Goal: Transaction & Acquisition: Purchase product/service

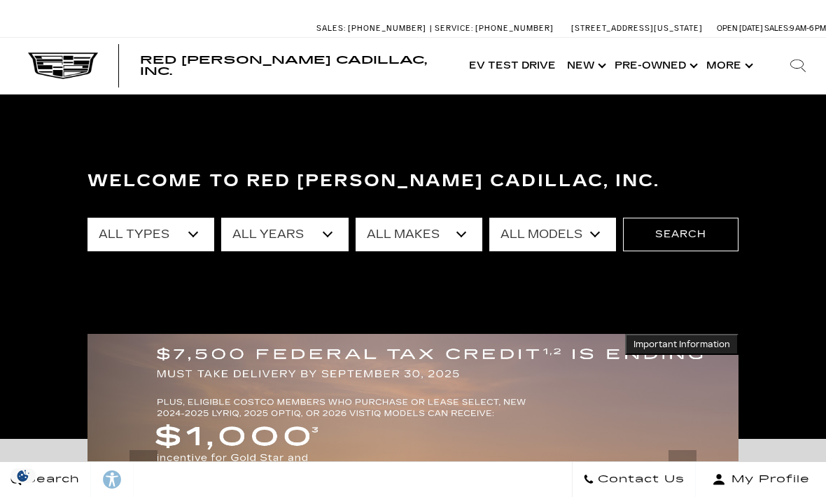
click at [653, 66] on link "Show Pre-Owned" at bounding box center [655, 66] width 92 height 56
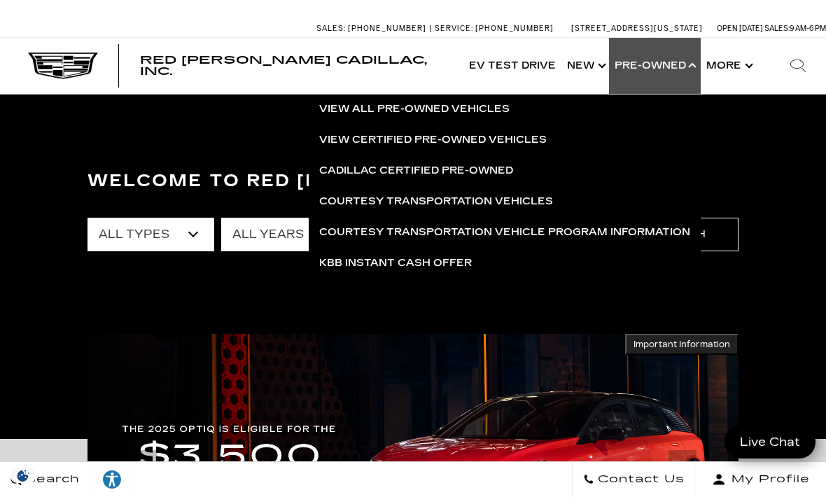
click at [448, 132] on link "View Certified Pre-Owned Vehicles" at bounding box center [505, 140] width 392 height 31
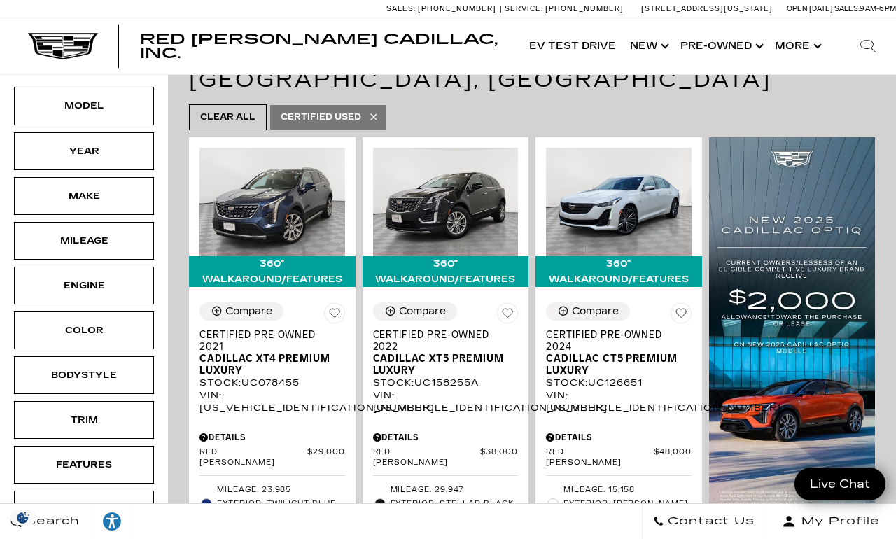
scroll to position [231, 0]
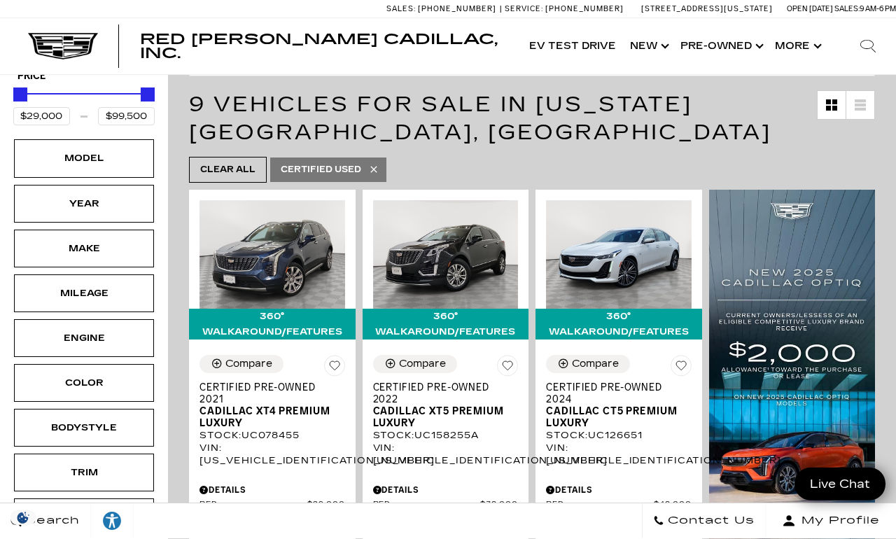
click at [111, 162] on div "Model" at bounding box center [84, 158] width 70 height 15
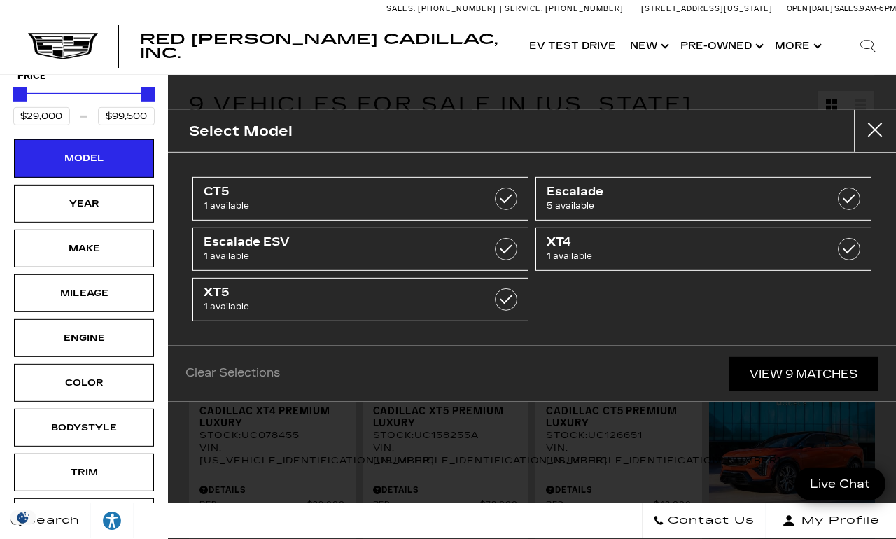
click at [496, 307] on div at bounding box center [506, 299] width 22 height 22
type input "$38,000"
checkbox input "true"
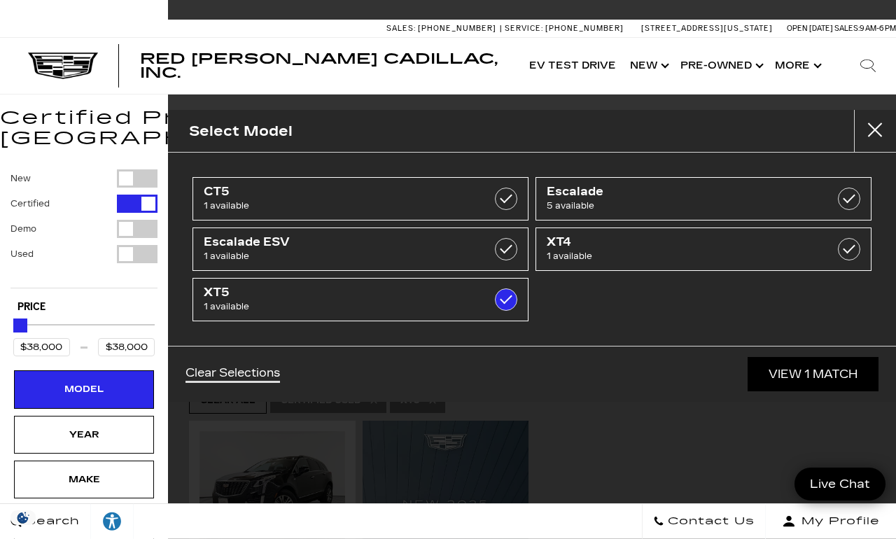
click at [807, 375] on link "View 1 Match" at bounding box center [813, 374] width 131 height 34
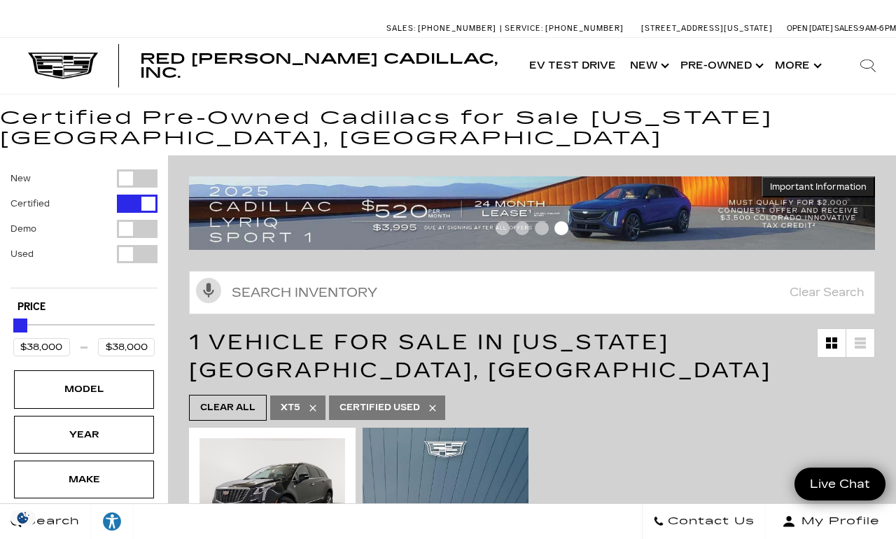
click at [129, 232] on div "Filter by Vehicle Type" at bounding box center [137, 229] width 41 height 18
type input "$60,939"
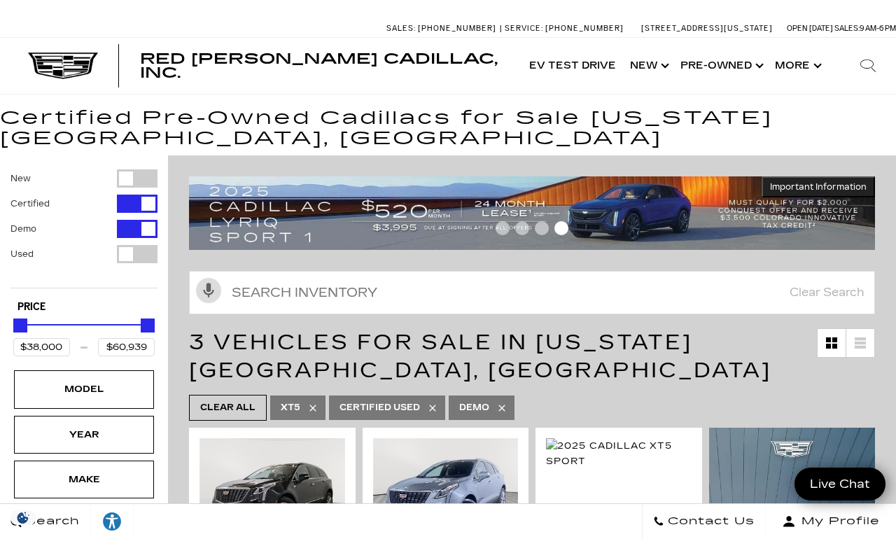
click at [708, 65] on link "Show Pre-Owned" at bounding box center [720, 66] width 95 height 56
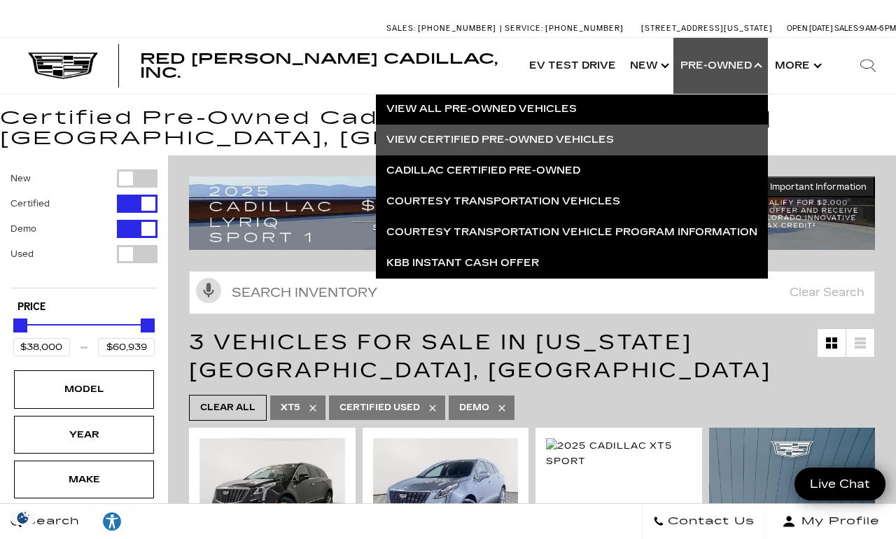
click at [533, 113] on link "View All Pre-Owned Vehicles" at bounding box center [572, 109] width 392 height 31
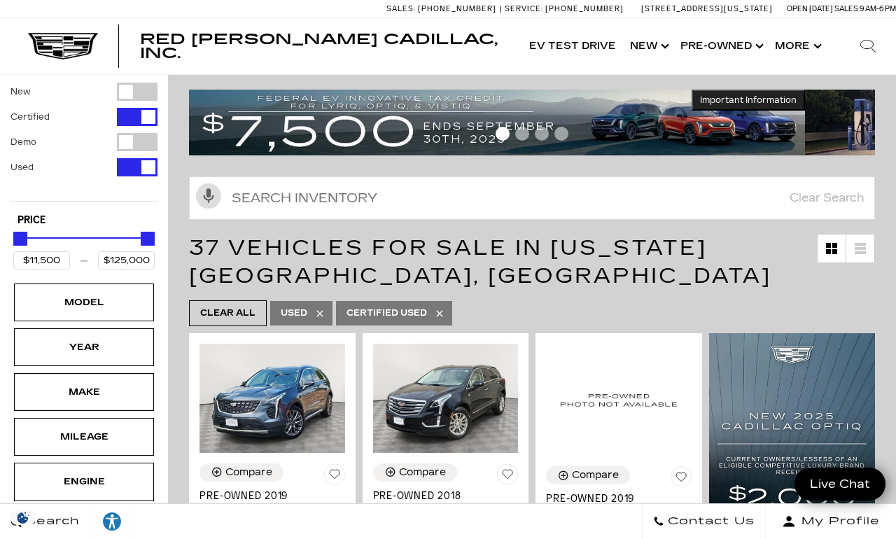
scroll to position [6, 0]
click at [104, 296] on div "Model" at bounding box center [84, 303] width 140 height 38
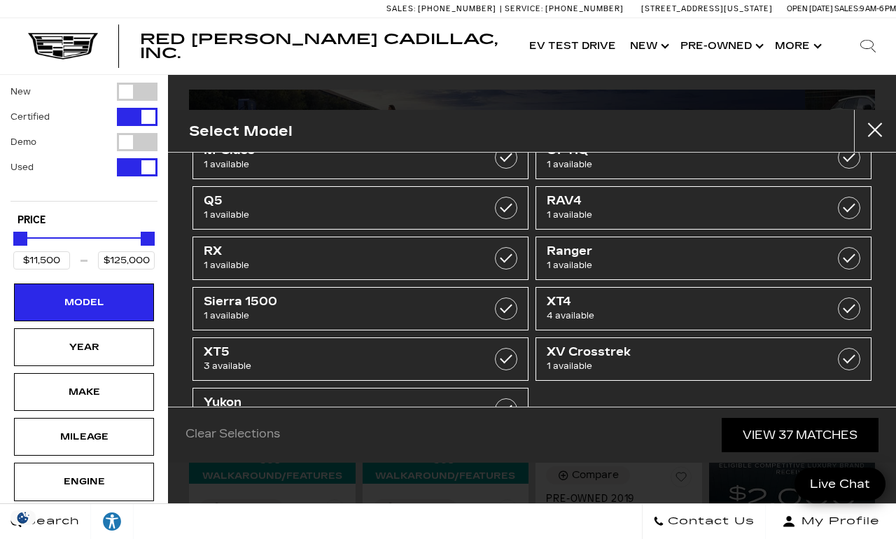
scroll to position [343, 0]
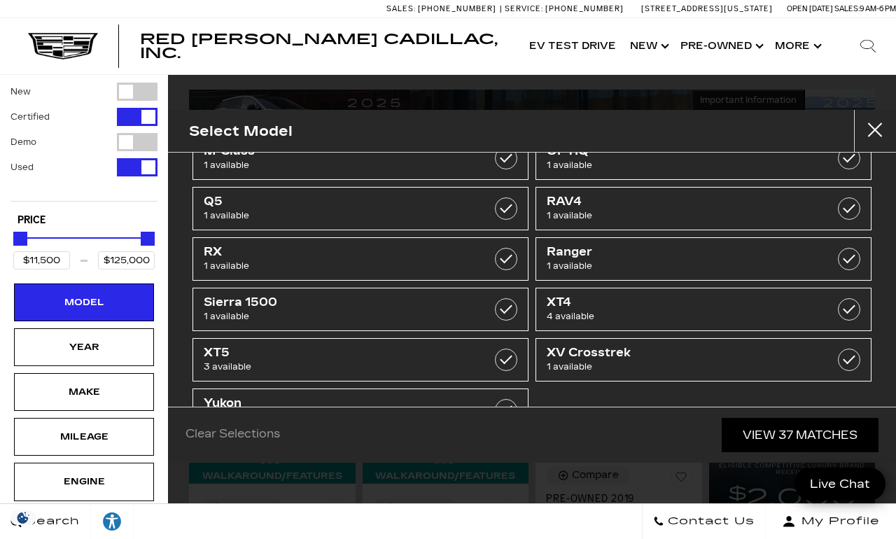
click at [496, 356] on label at bounding box center [506, 360] width 22 height 22
type input "$25,000"
type input "$38,000"
checkbox input "true"
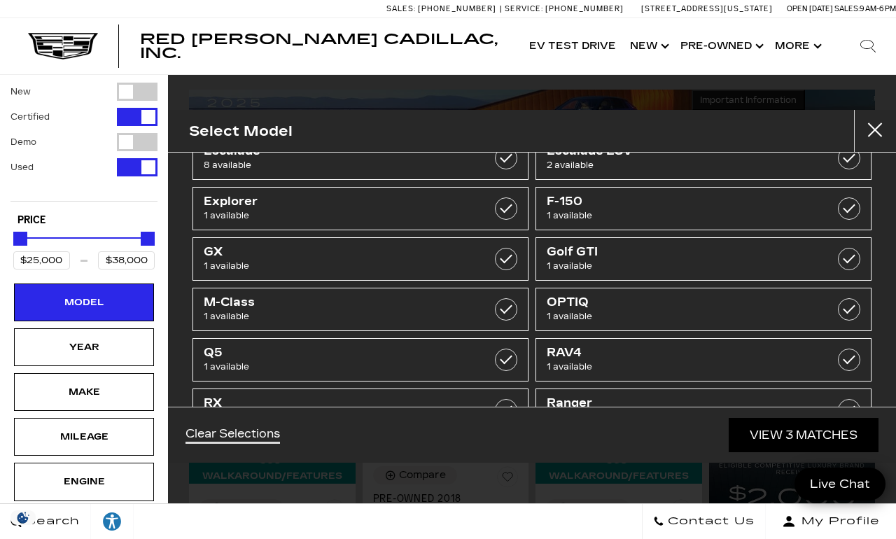
scroll to position [190, 0]
click at [876, 143] on button "close" at bounding box center [875, 131] width 42 height 42
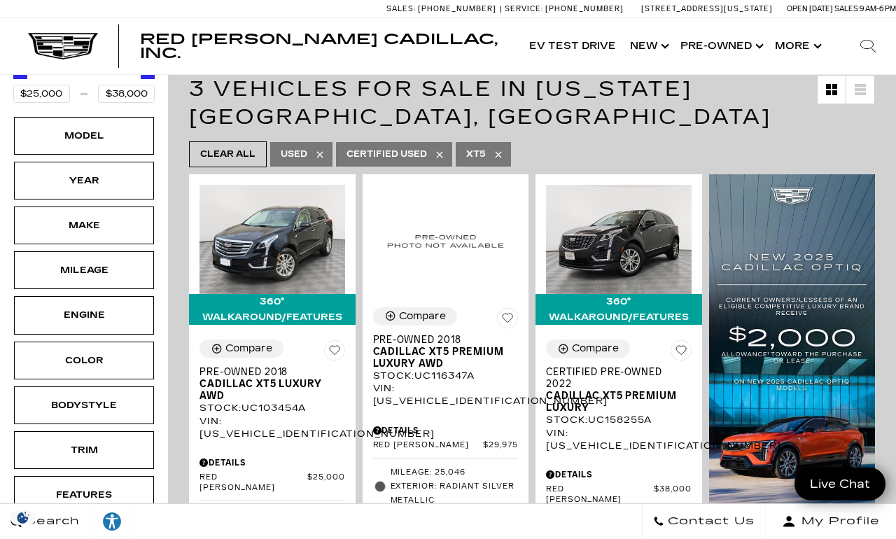
scroll to position [0, 0]
